Goal: Task Accomplishment & Management: Use online tool/utility

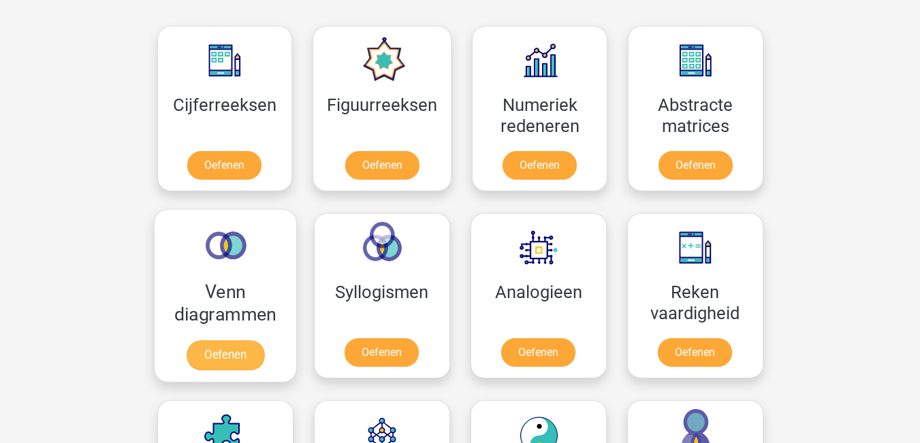
scroll to position [545, 0]
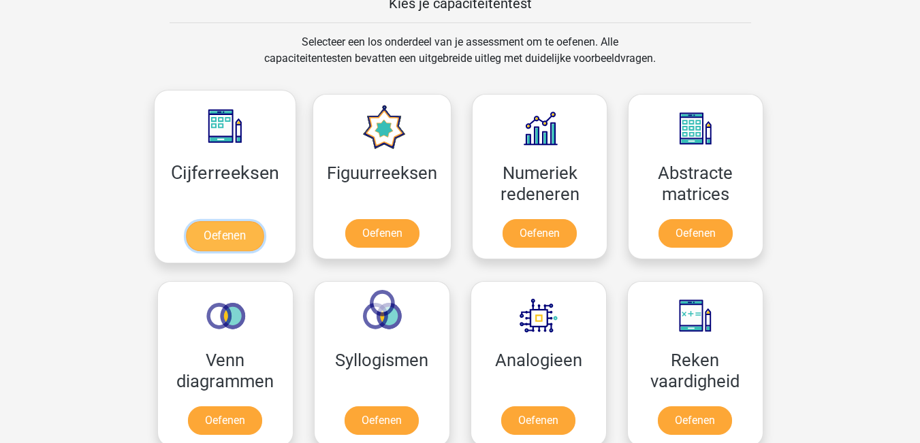
click at [223, 234] on link "Oefenen" at bounding box center [225, 236] width 78 height 30
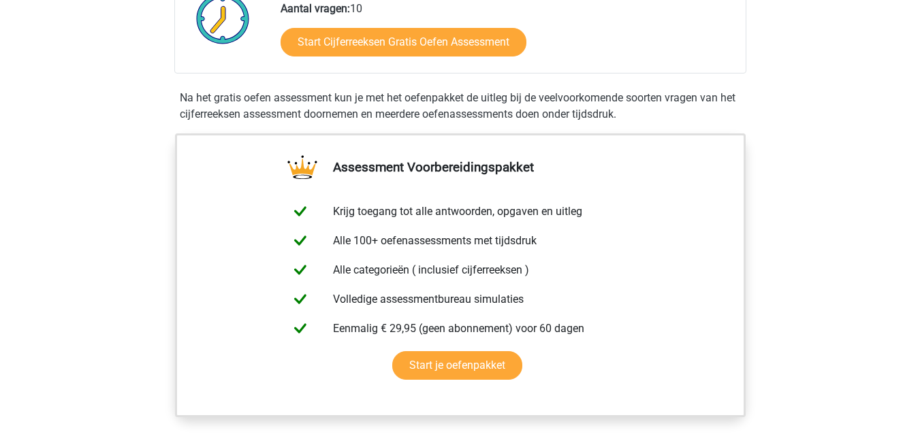
scroll to position [408, 0]
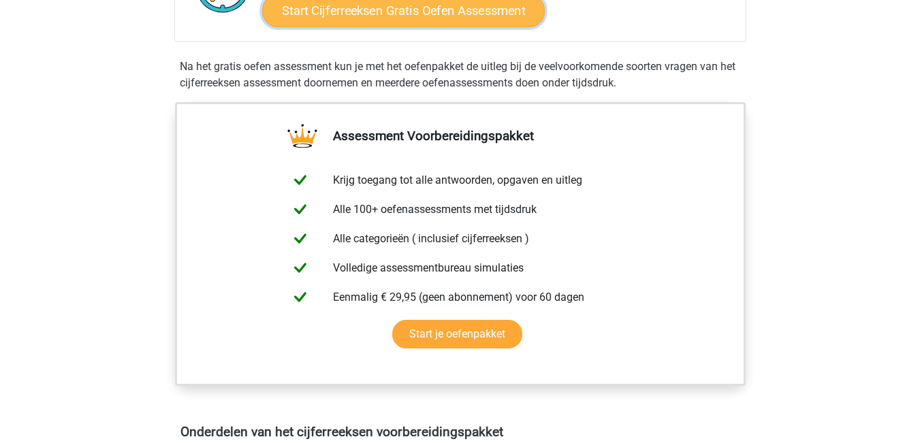
click at [398, 27] on link "Start Cijferreeksen Gratis Oefen Assessment" at bounding box center [403, 10] width 283 height 33
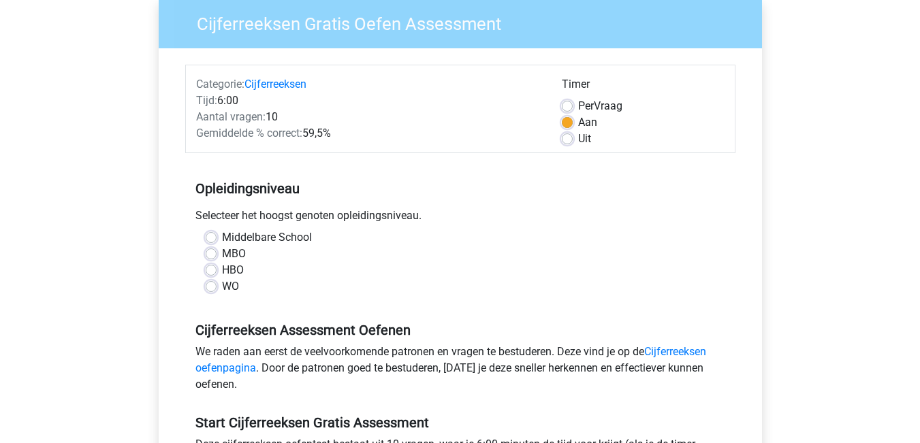
scroll to position [136, 0]
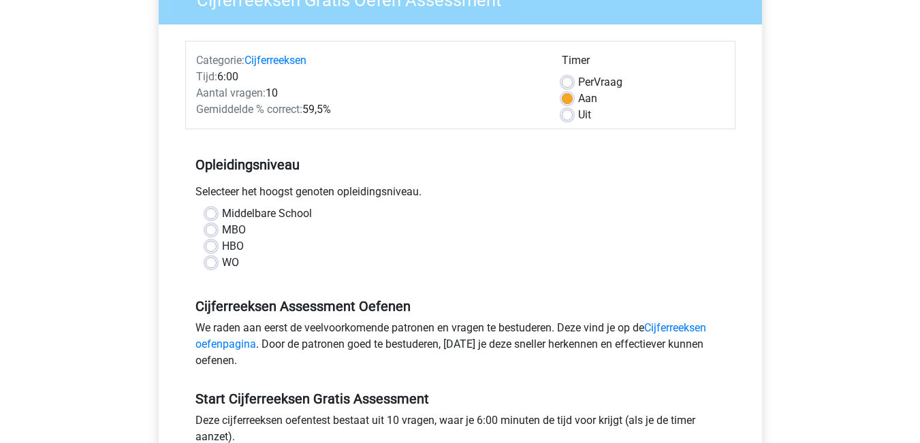
click at [222, 263] on label "WO" at bounding box center [230, 263] width 17 height 16
click at [209, 263] on input "WO" at bounding box center [211, 262] width 11 height 14
radio input "true"
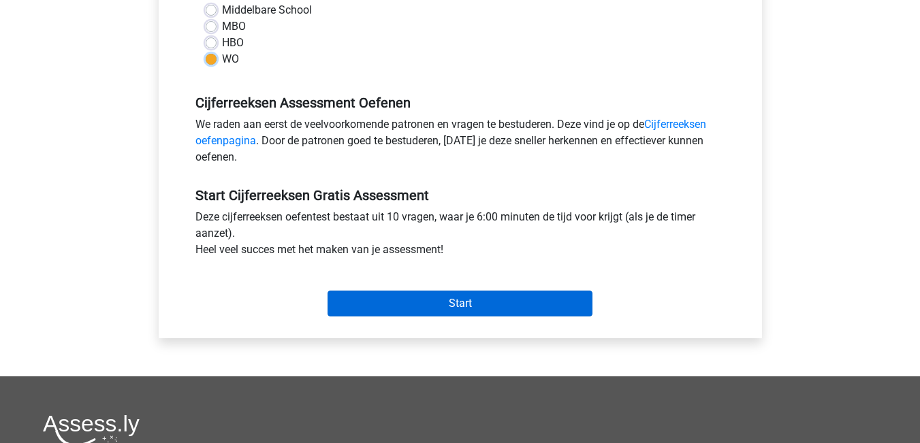
scroll to position [340, 0]
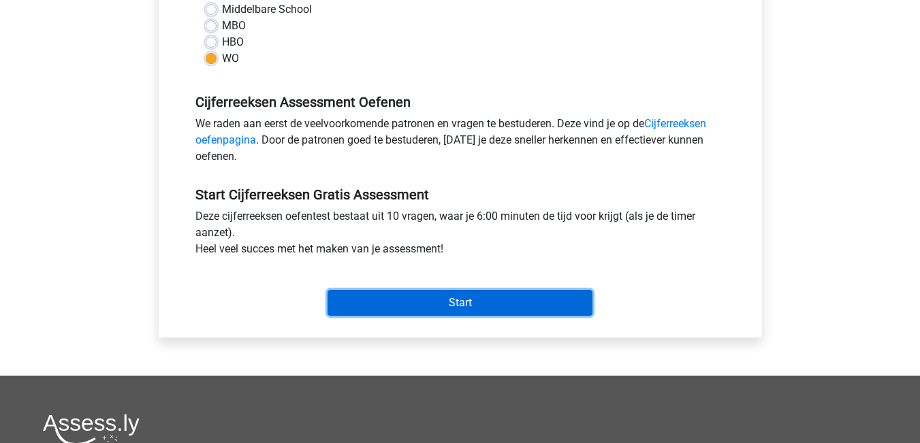
click at [517, 308] on input "Start" at bounding box center [459, 303] width 265 height 26
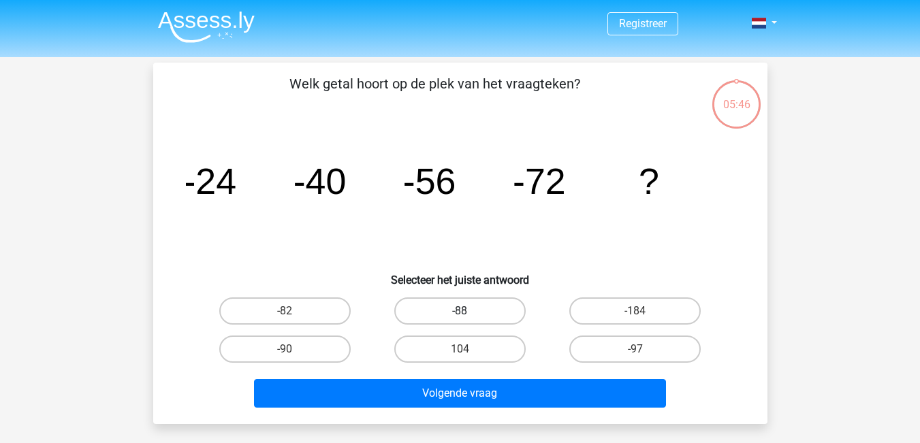
click at [485, 306] on label "-88" at bounding box center [459, 311] width 131 height 27
click at [468, 311] on input "-88" at bounding box center [464, 315] width 9 height 9
radio input "true"
click at [485, 306] on label "-88" at bounding box center [459, 311] width 131 height 27
click at [468, 311] on input "-88" at bounding box center [464, 315] width 9 height 9
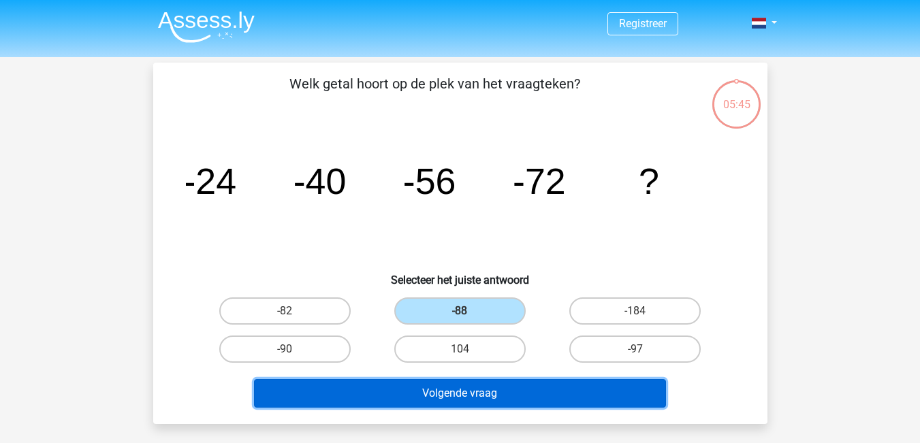
click at [475, 389] on button "Volgende vraag" at bounding box center [460, 393] width 412 height 29
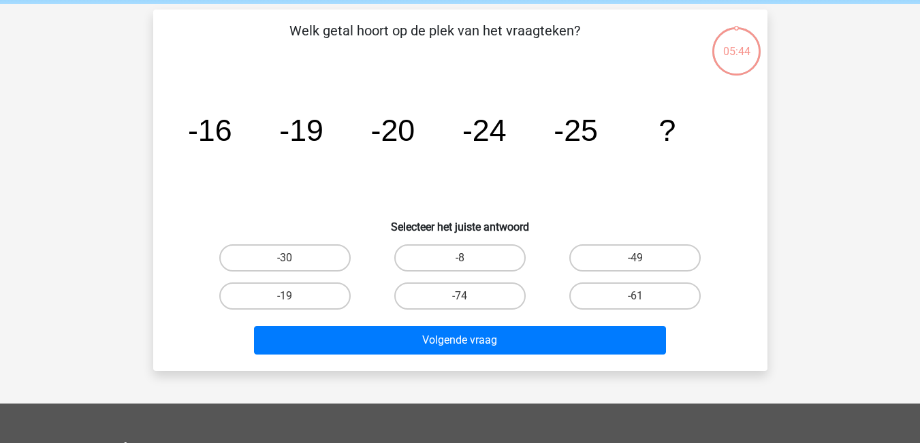
scroll to position [63, 0]
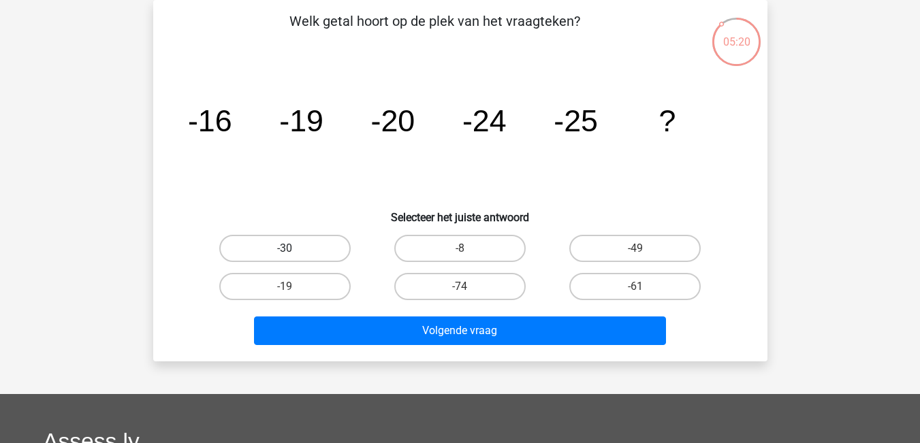
click at [327, 248] on label "-30" at bounding box center [284, 248] width 131 height 27
click at [293, 248] on input "-30" at bounding box center [289, 252] width 9 height 9
radio input "true"
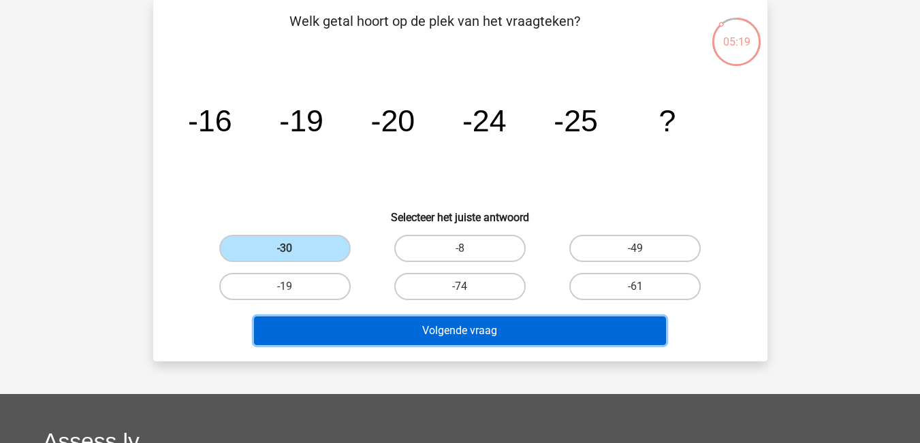
click at [405, 328] on button "Volgende vraag" at bounding box center [460, 331] width 412 height 29
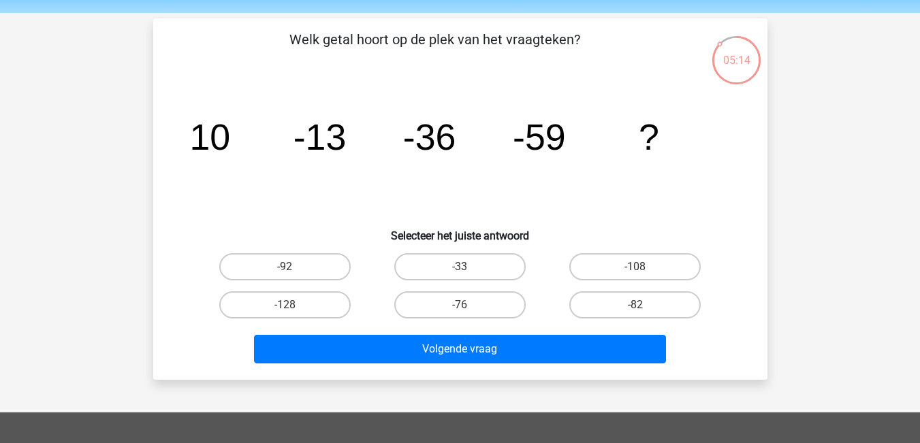
scroll to position [68, 0]
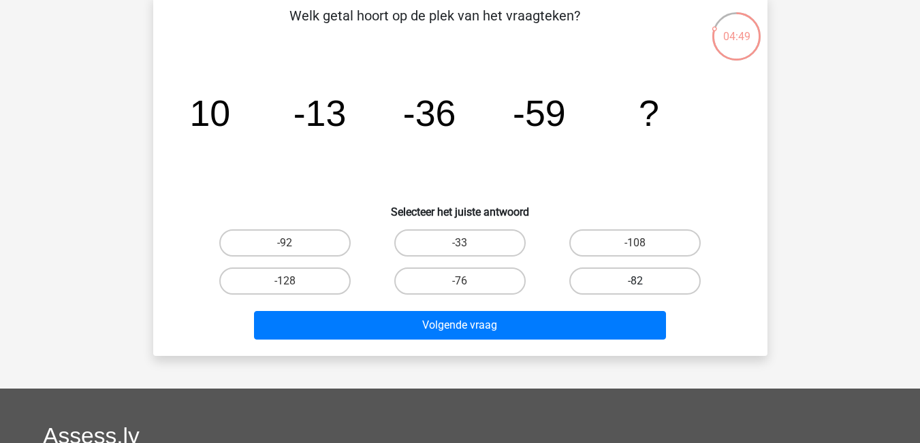
click at [613, 286] on label "-82" at bounding box center [634, 281] width 131 height 27
click at [635, 286] on input "-82" at bounding box center [639, 285] width 9 height 9
radio input "true"
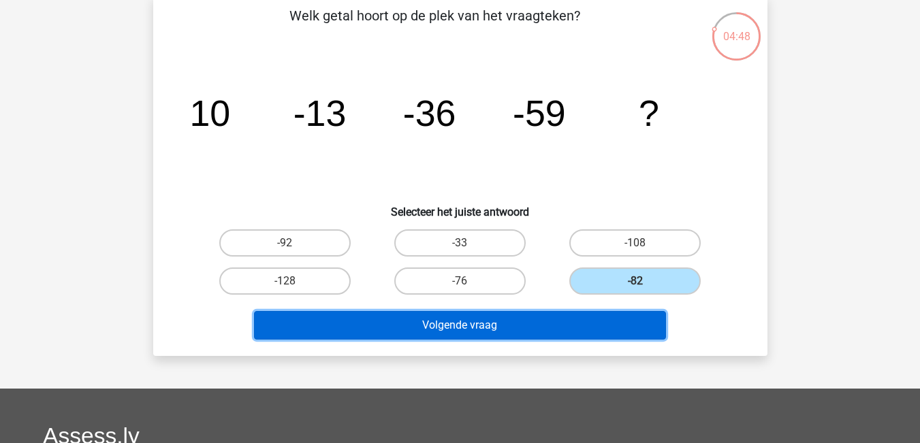
click at [571, 334] on button "Volgende vraag" at bounding box center [460, 325] width 412 height 29
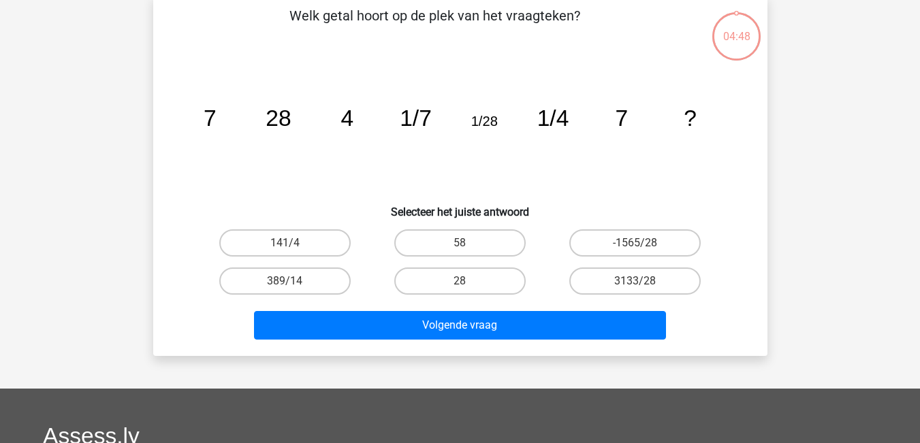
scroll to position [63, 0]
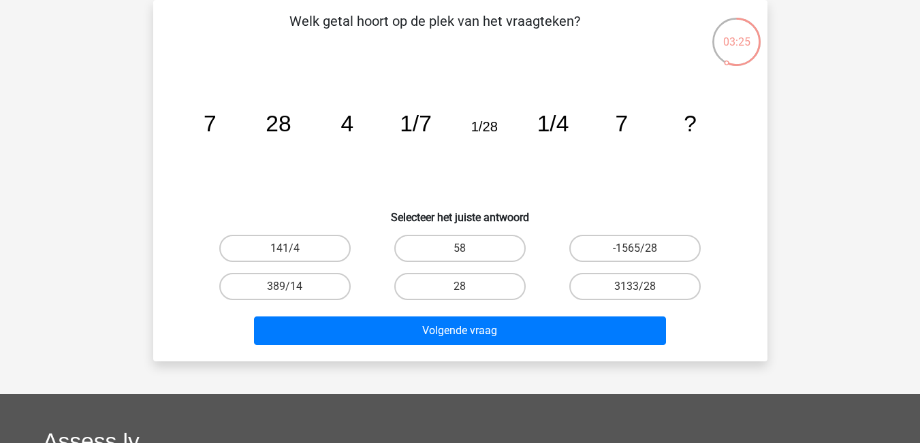
click at [461, 288] on input "28" at bounding box center [464, 291] width 9 height 9
radio input "true"
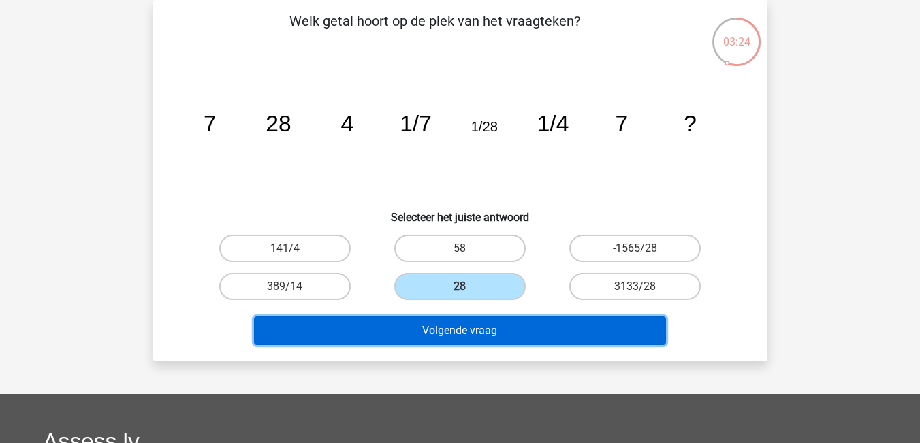
click at [454, 326] on button "Volgende vraag" at bounding box center [460, 331] width 412 height 29
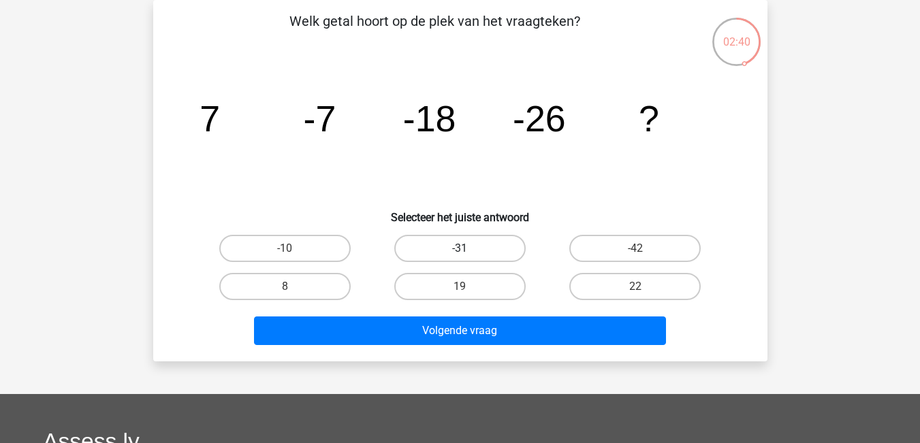
click at [487, 249] on label "-31" at bounding box center [459, 248] width 131 height 27
click at [468, 249] on input "-31" at bounding box center [464, 252] width 9 height 9
radio input "true"
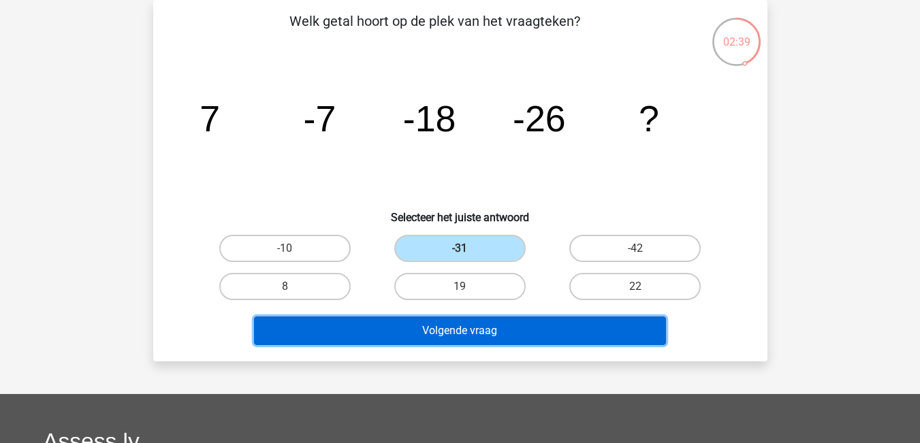
click at [484, 327] on button "Volgende vraag" at bounding box center [460, 331] width 412 height 29
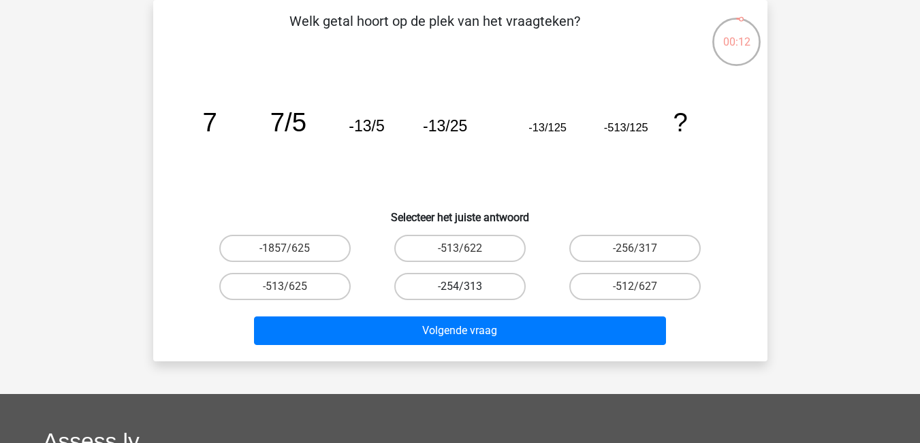
click at [500, 284] on label "-254/313" at bounding box center [459, 286] width 131 height 27
click at [468, 287] on input "-254/313" at bounding box center [464, 291] width 9 height 9
radio input "true"
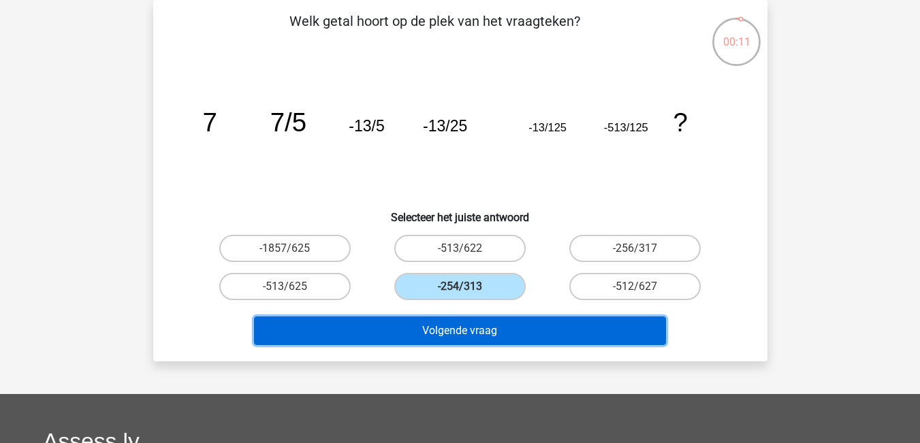
click at [500, 327] on button "Volgende vraag" at bounding box center [460, 331] width 412 height 29
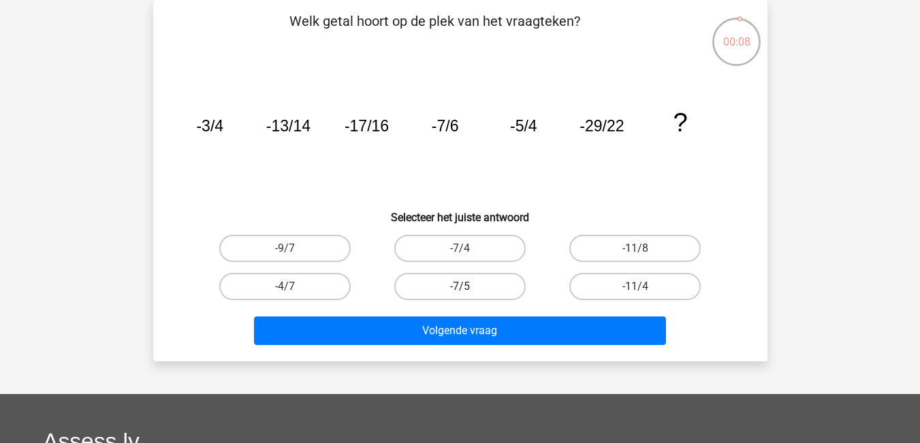
click at [489, 293] on label "-7/5" at bounding box center [459, 286] width 131 height 27
click at [468, 293] on input "-7/5" at bounding box center [464, 291] width 9 height 9
radio input "true"
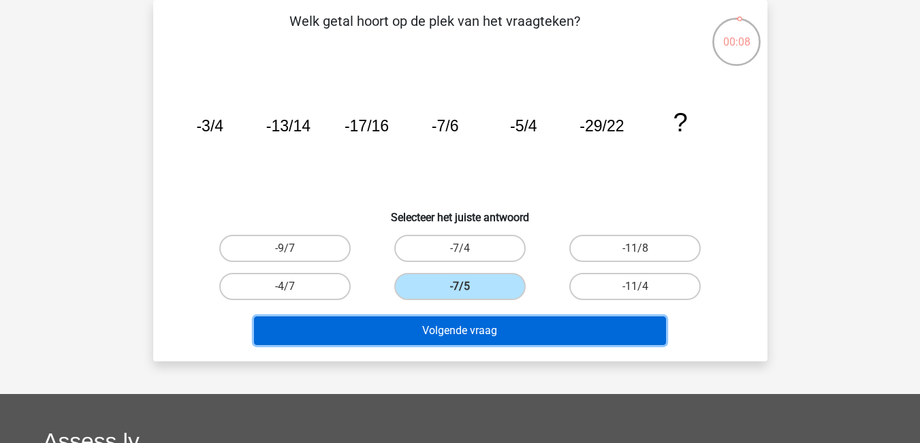
click at [485, 333] on button "Volgende vraag" at bounding box center [460, 331] width 412 height 29
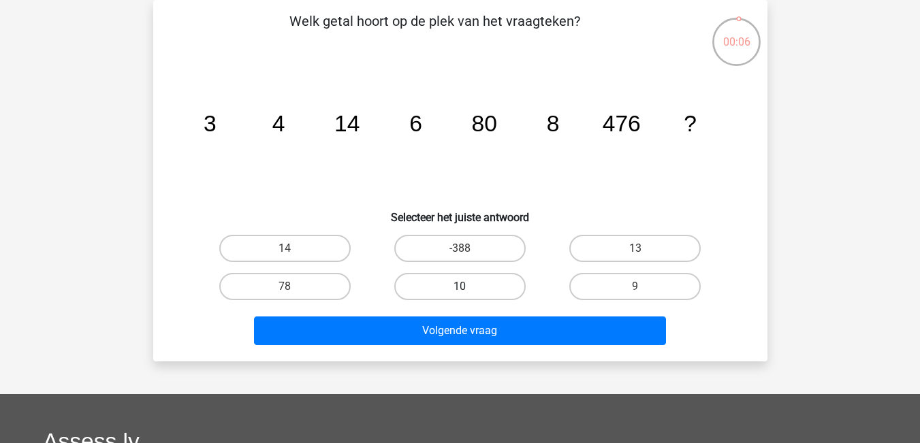
click at [484, 295] on label "10" at bounding box center [459, 286] width 131 height 27
click at [468, 295] on input "10" at bounding box center [464, 291] width 9 height 9
radio input "true"
click at [484, 295] on label "10" at bounding box center [459, 286] width 131 height 27
click at [468, 295] on input "10" at bounding box center [464, 291] width 9 height 9
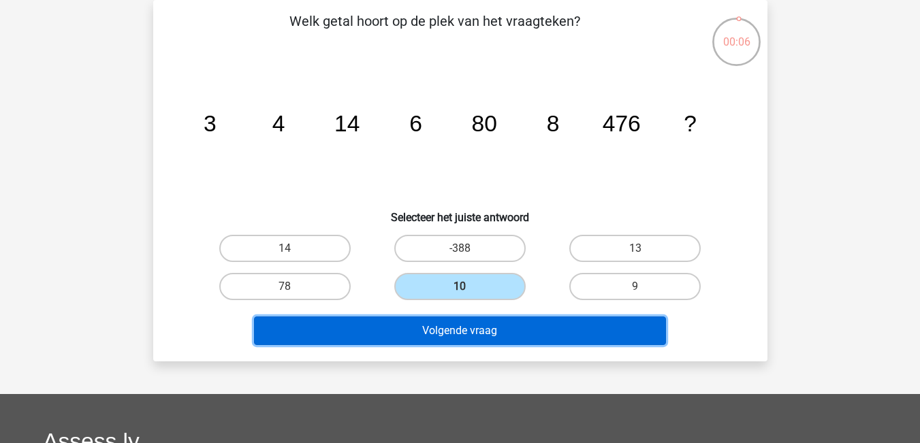
click at [485, 319] on button "Volgende vraag" at bounding box center [460, 331] width 412 height 29
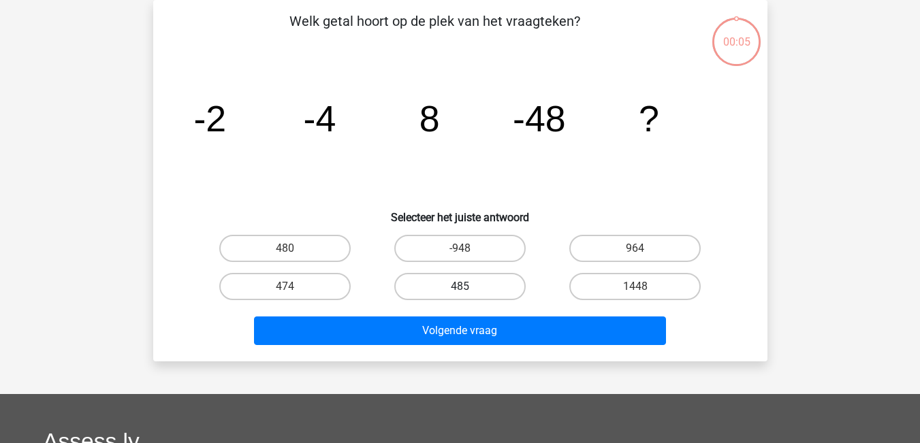
click at [481, 285] on label "485" at bounding box center [459, 286] width 131 height 27
click at [468, 287] on input "485" at bounding box center [464, 291] width 9 height 9
radio input "true"
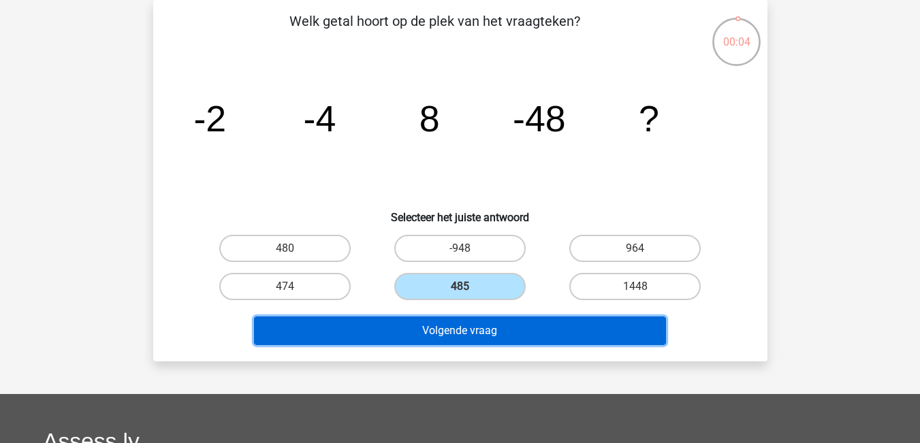
click at [481, 338] on button "Volgende vraag" at bounding box center [460, 331] width 412 height 29
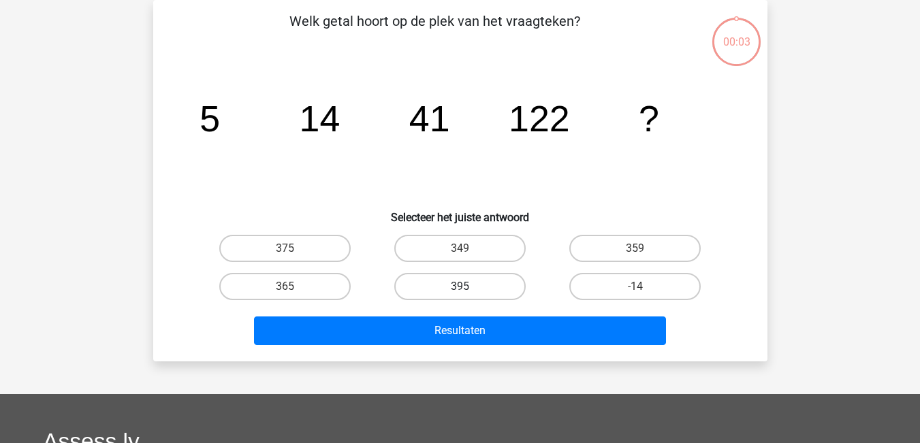
click at [481, 292] on label "395" at bounding box center [459, 286] width 131 height 27
click at [468, 292] on input "395" at bounding box center [464, 291] width 9 height 9
radio input "true"
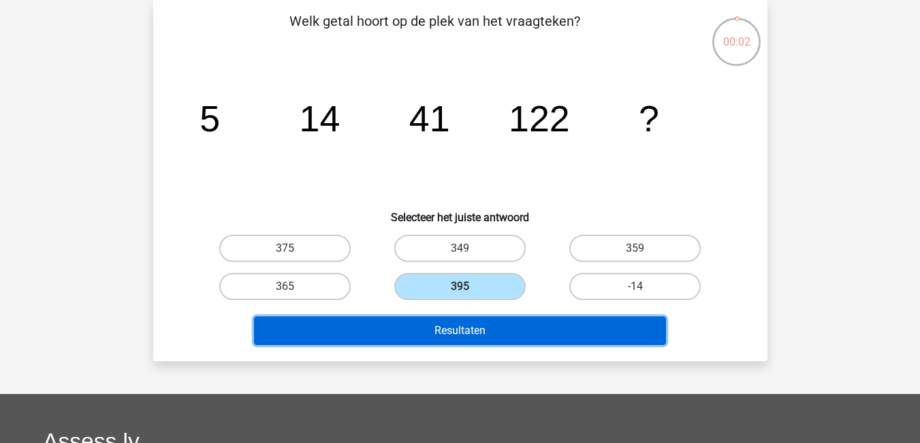
click at [478, 323] on button "Resultaten" at bounding box center [460, 331] width 412 height 29
